Goal: Check status: Check status

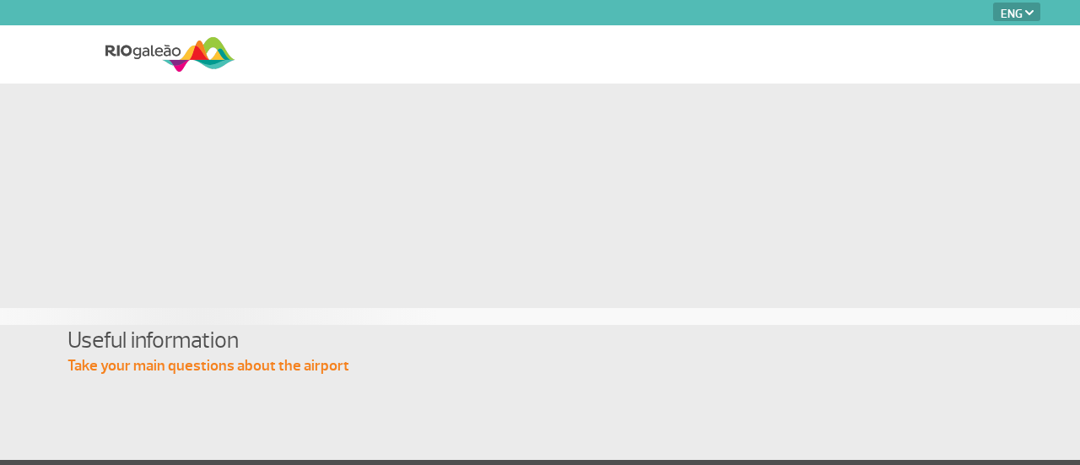
select select "en"
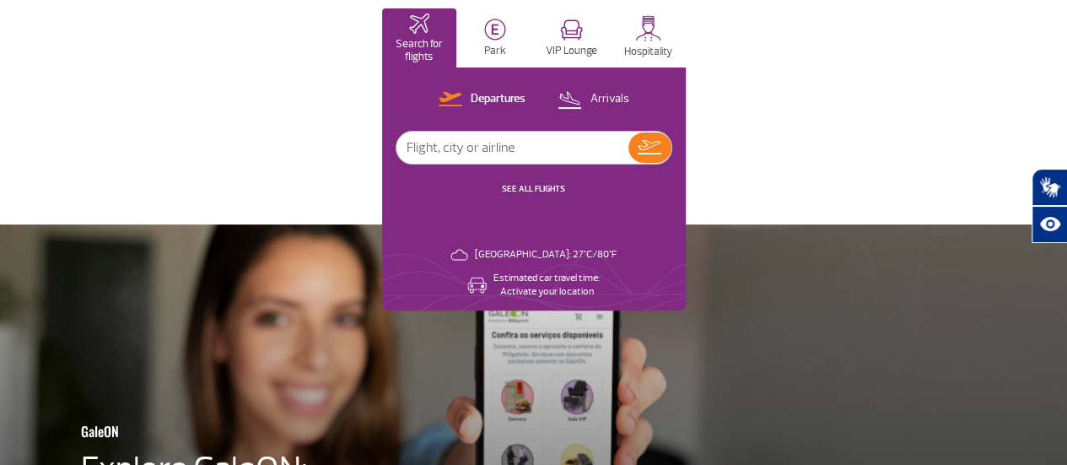
scroll to position [128, 0]
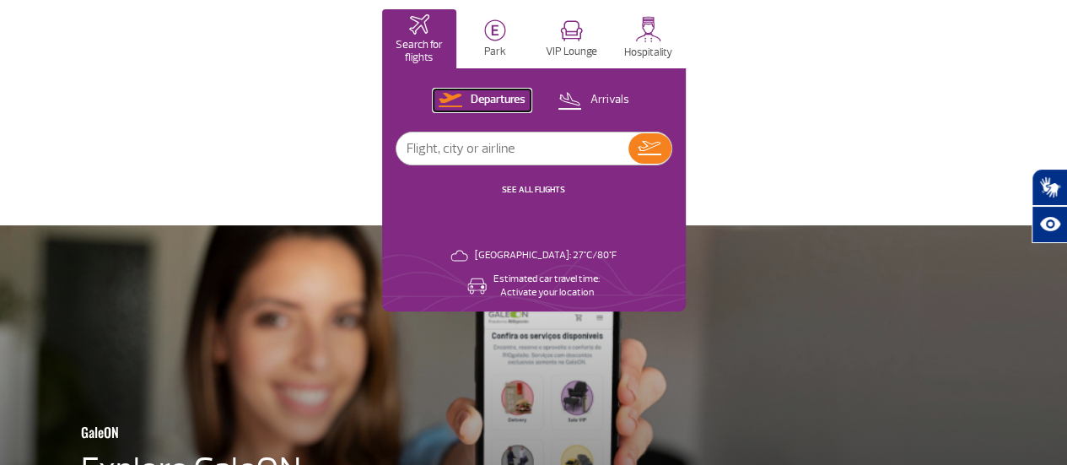
click at [525, 100] on p "Departures" at bounding box center [498, 100] width 55 height 16
click at [565, 191] on link "SEE ALL FLIGHTS" at bounding box center [533, 189] width 63 height 11
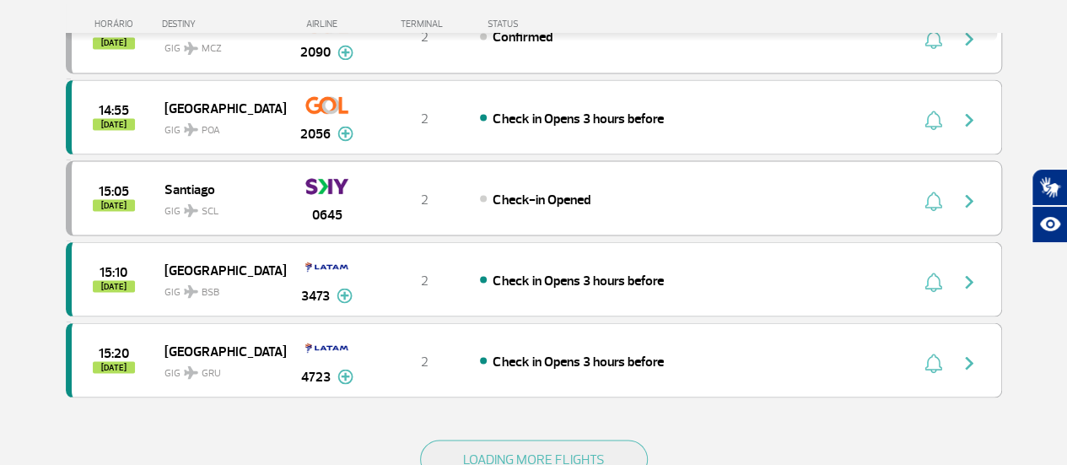
scroll to position [1497, 0]
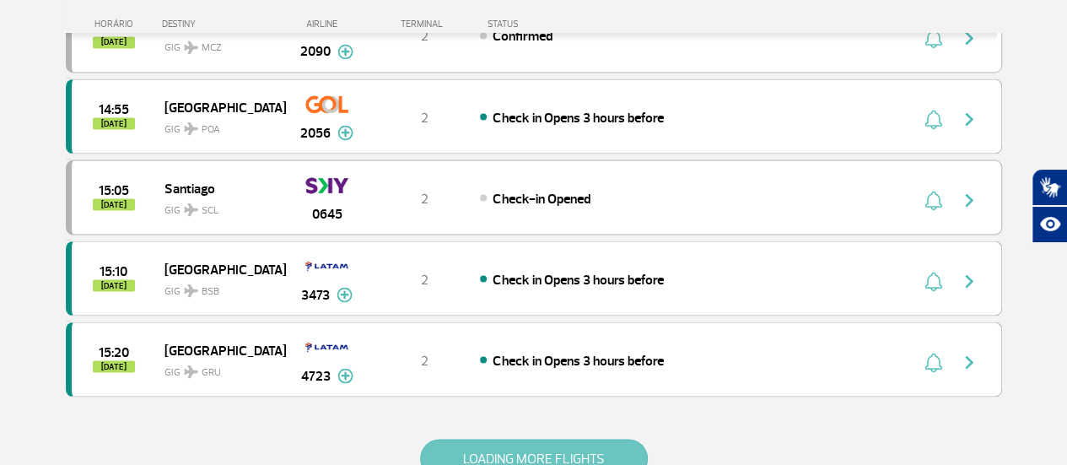
click at [531, 439] on button "LOADING MORE FLIGHTS" at bounding box center [534, 458] width 228 height 39
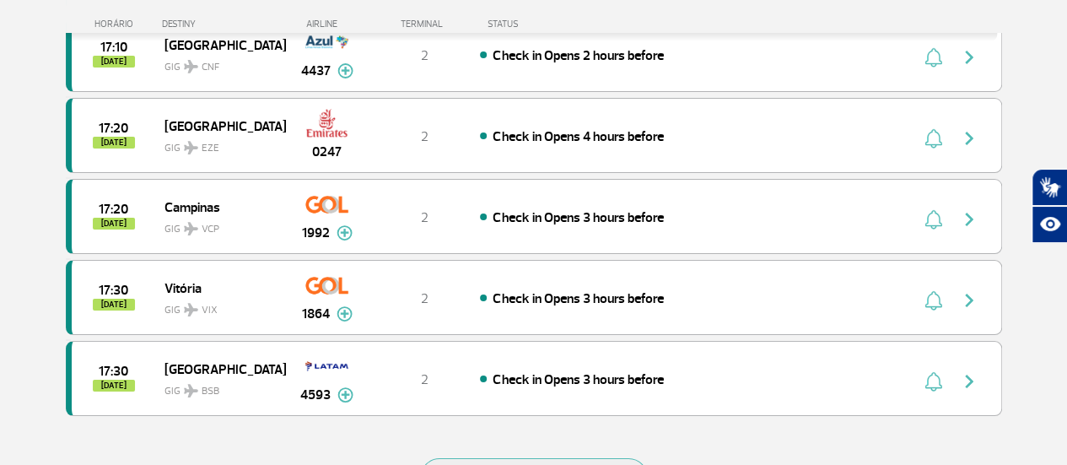
scroll to position [3117, 0]
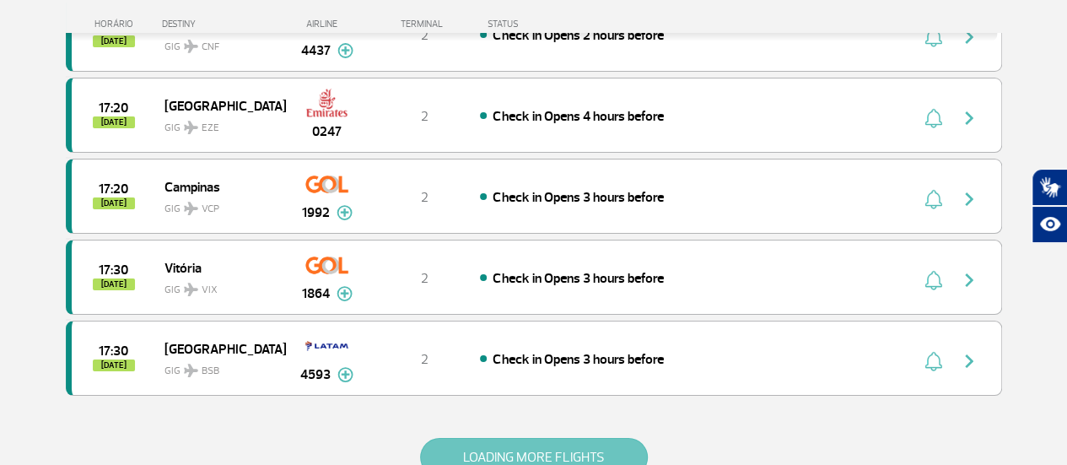
click at [525, 438] on button "LOADING MORE FLIGHTS" at bounding box center [534, 457] width 228 height 39
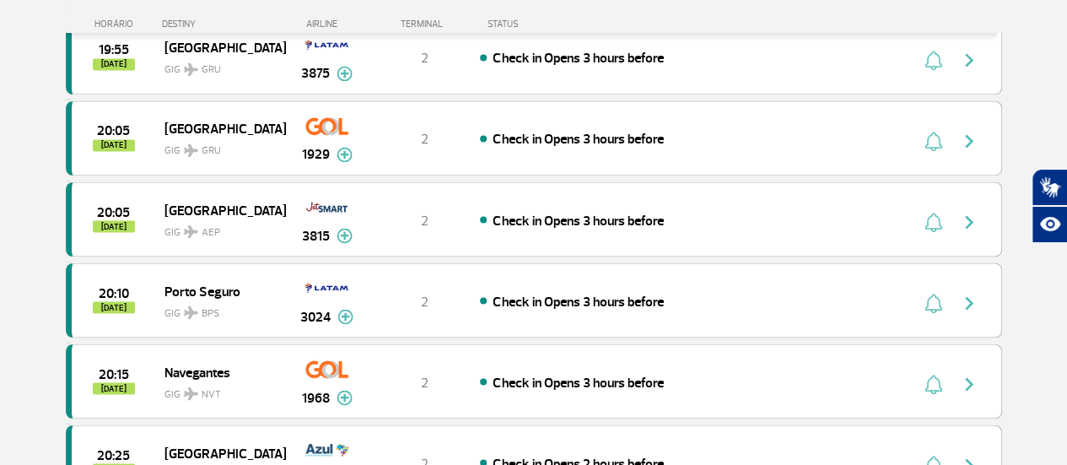
scroll to position [4641, 0]
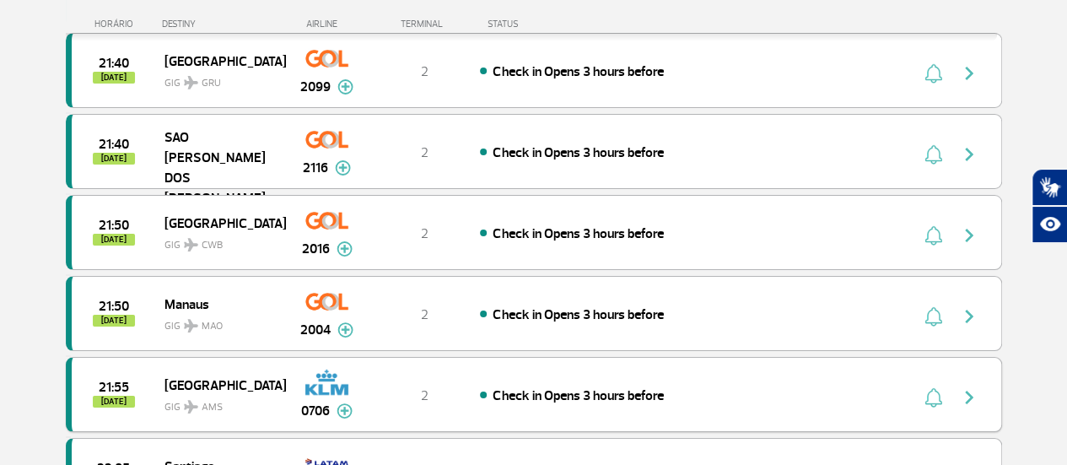
scroll to position [6243, 0]
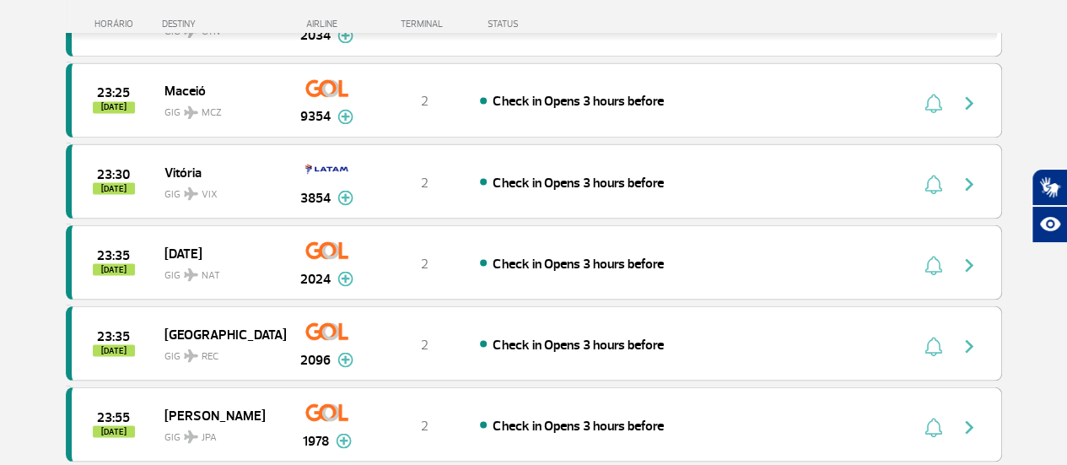
scroll to position [7830, 0]
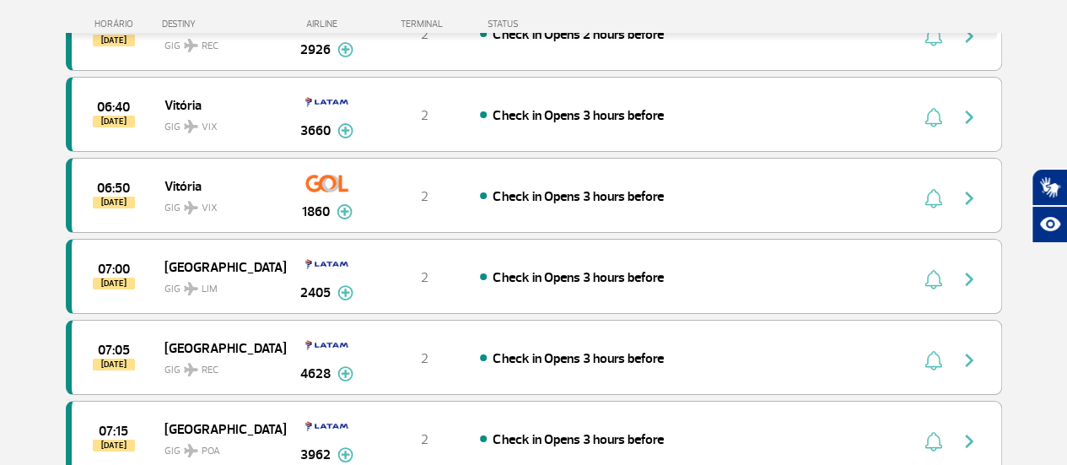
scroll to position [9436, 0]
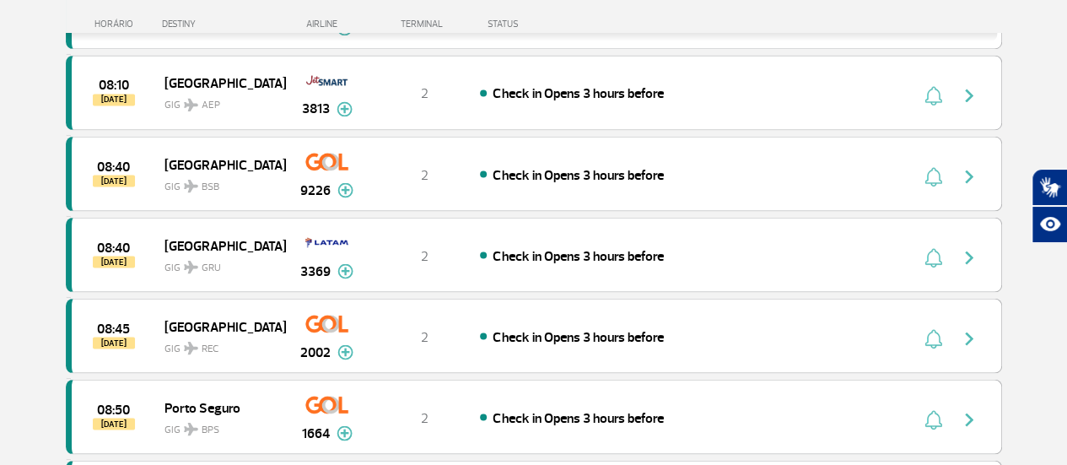
scroll to position [11117, 0]
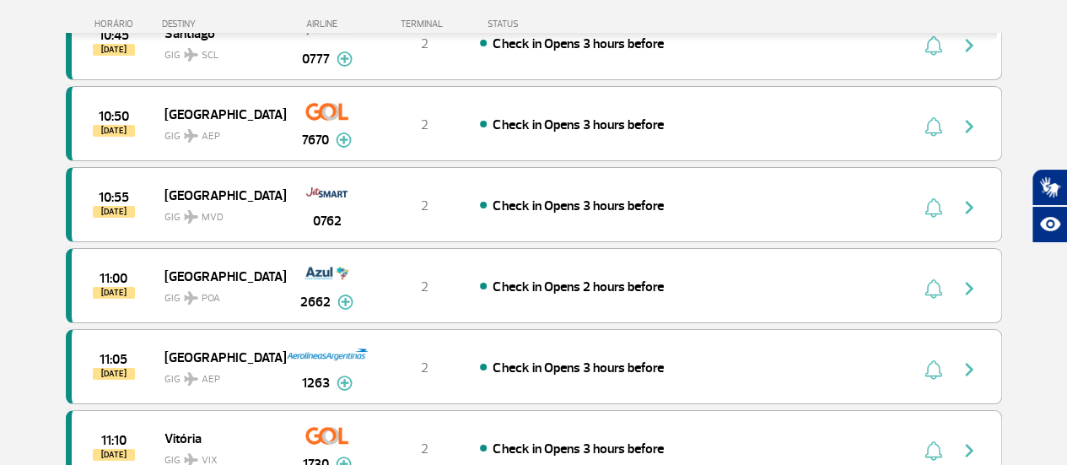
scroll to position [12726, 0]
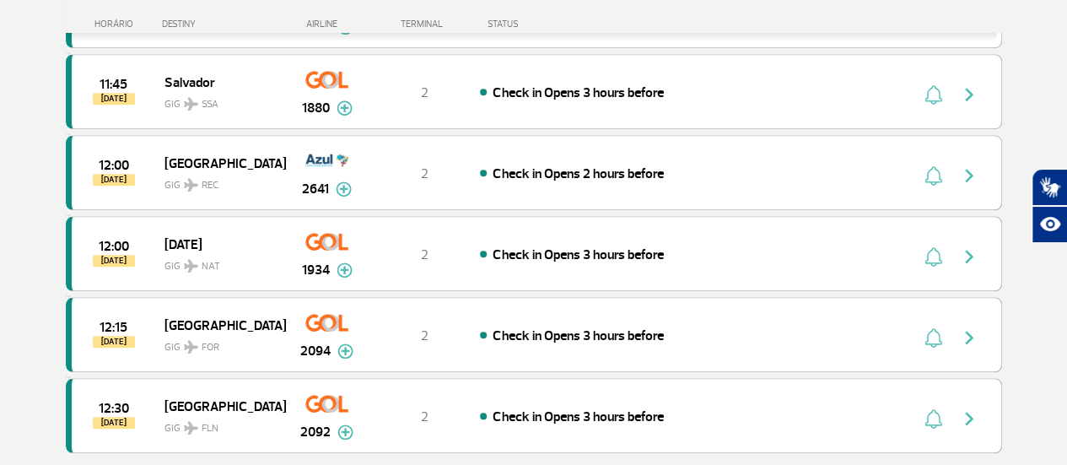
scroll to position [13114, 0]
